Goal: Find specific page/section: Find specific page/section

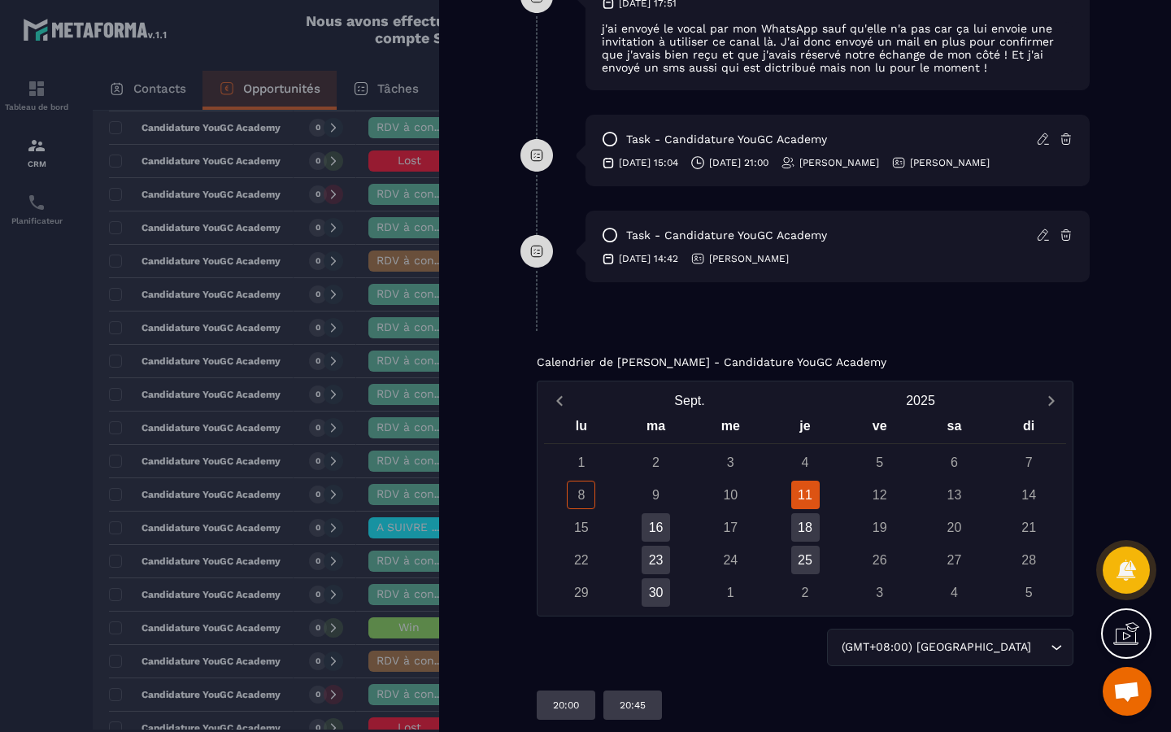
scroll to position [1363, 0]
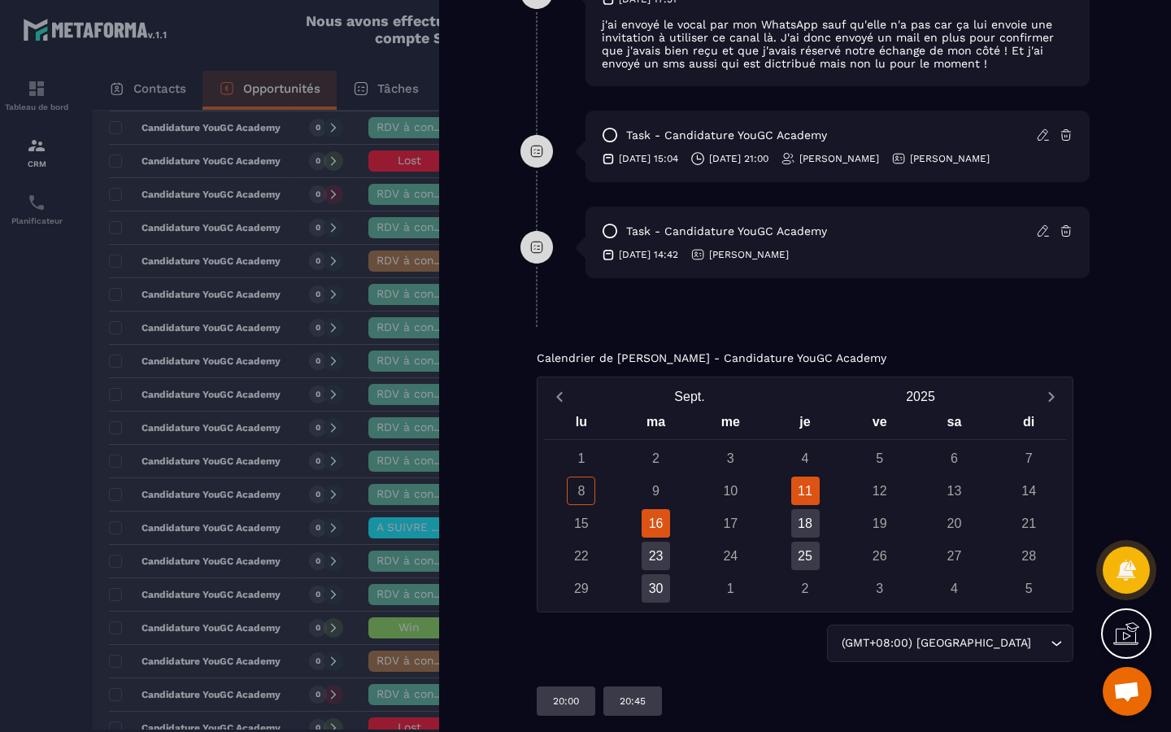
click at [655, 521] on div "16" at bounding box center [656, 523] width 28 height 28
click at [655, 554] on div "23" at bounding box center [656, 556] width 28 height 28
click at [655, 595] on div "30" at bounding box center [656, 588] width 28 height 28
click at [663, 557] on div "23" at bounding box center [656, 556] width 28 height 28
click at [663, 521] on div "16" at bounding box center [656, 523] width 28 height 28
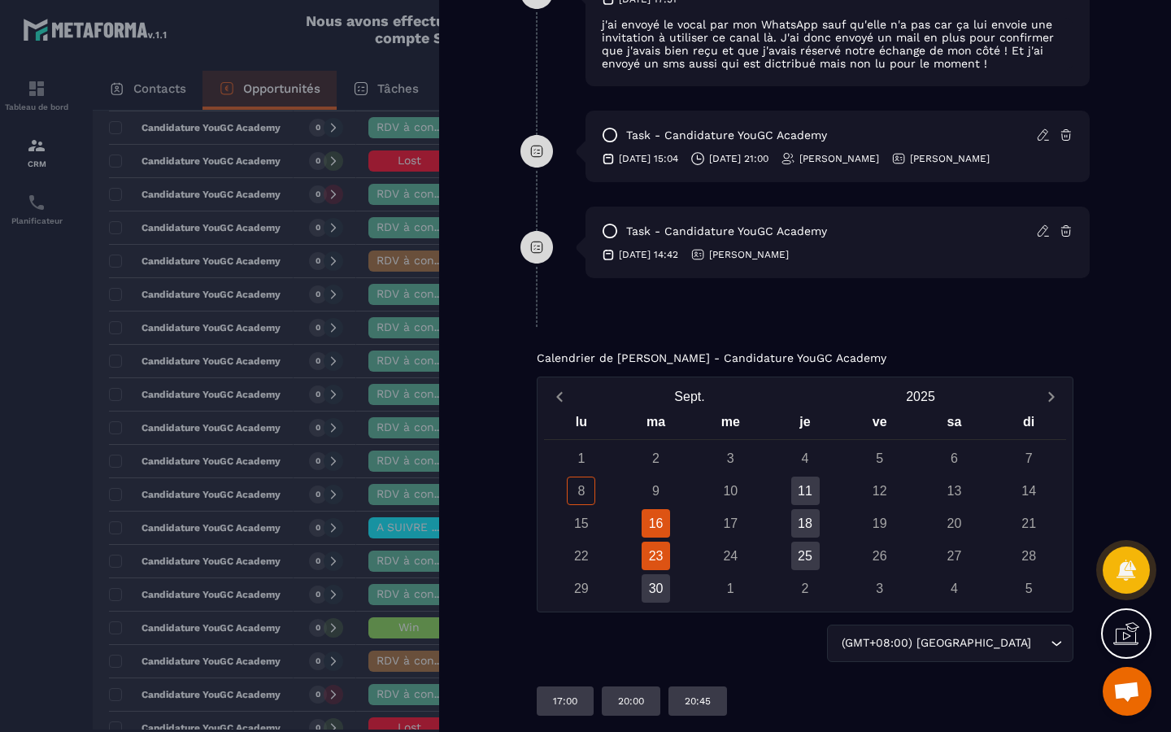
click at [655, 555] on div "23" at bounding box center [656, 556] width 28 height 28
click at [815, 500] on div "11" at bounding box center [805, 491] width 28 height 28
click at [813, 520] on div "18" at bounding box center [805, 523] width 28 height 28
click at [806, 558] on div "25" at bounding box center [805, 556] width 28 height 28
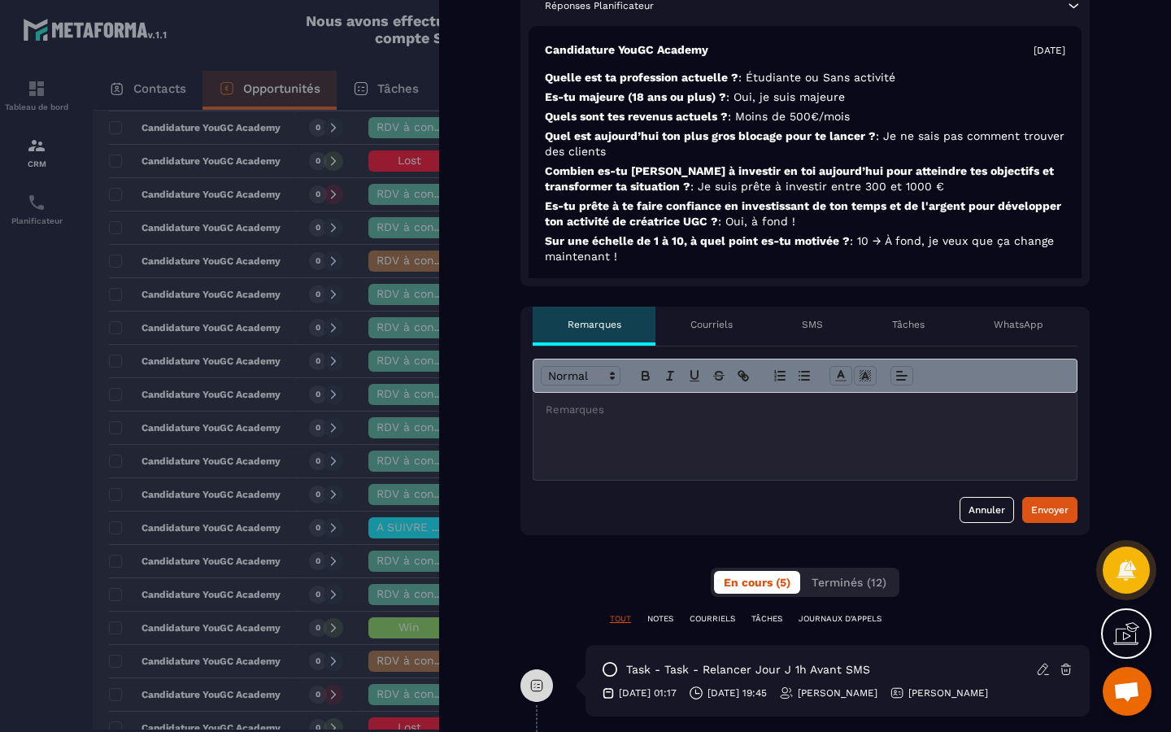
scroll to position [0, 0]
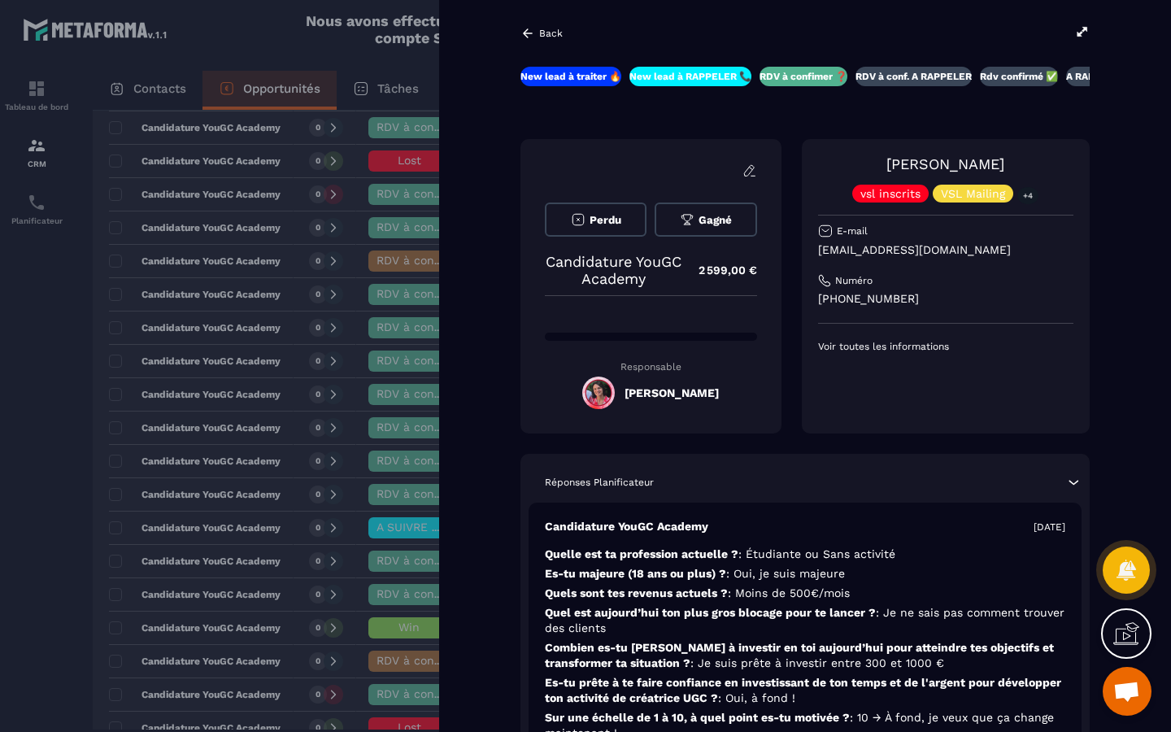
click at [529, 28] on icon at bounding box center [527, 33] width 15 height 15
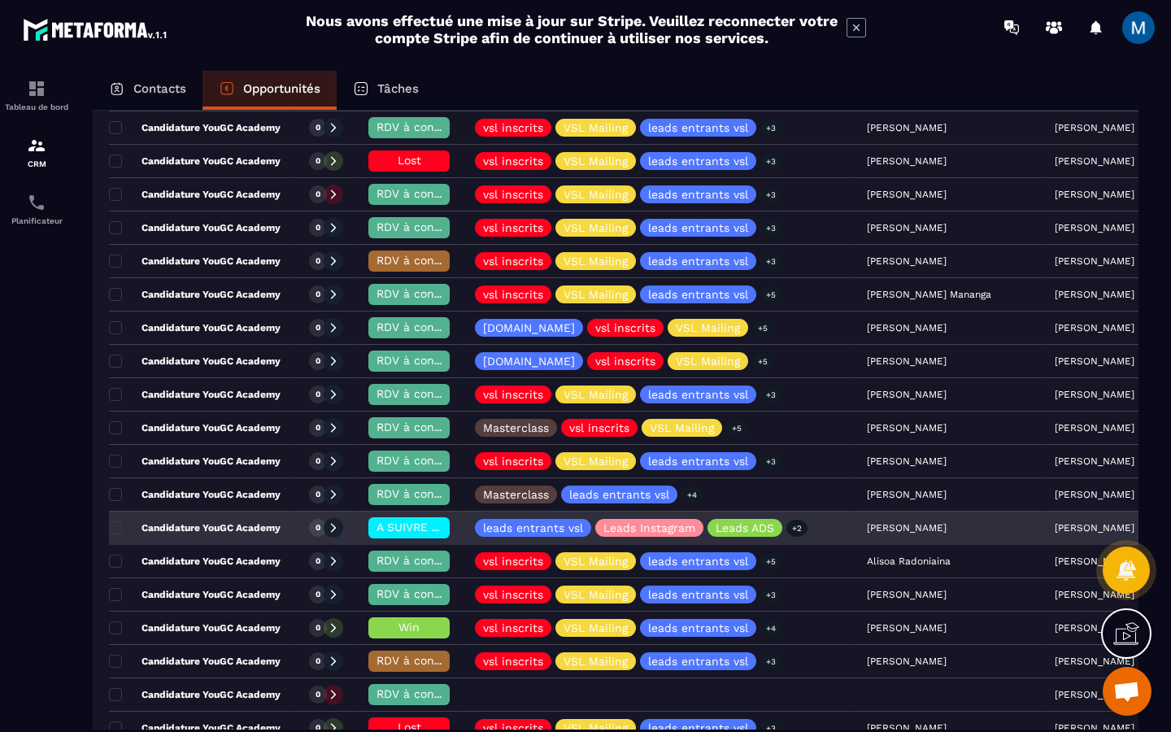
scroll to position [764, 0]
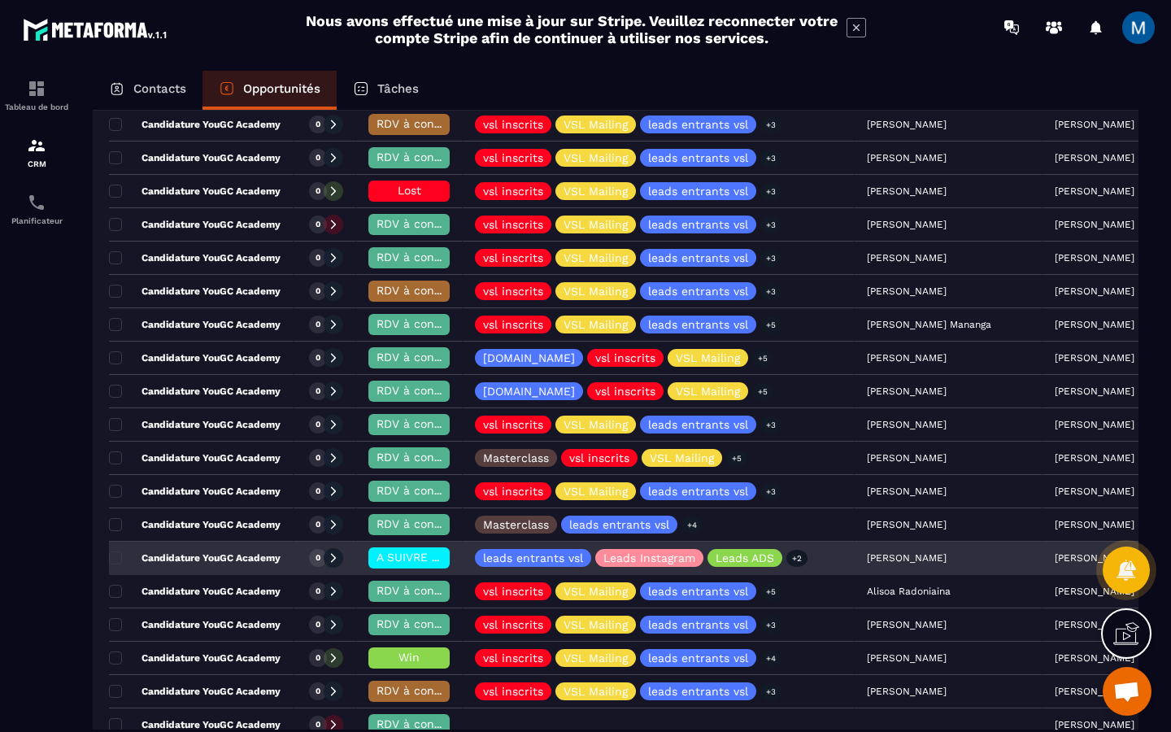
click at [259, 553] on p "Candidature YouGC Academy" at bounding box center [195, 557] width 172 height 13
